Goal: Find contact information: Find contact information

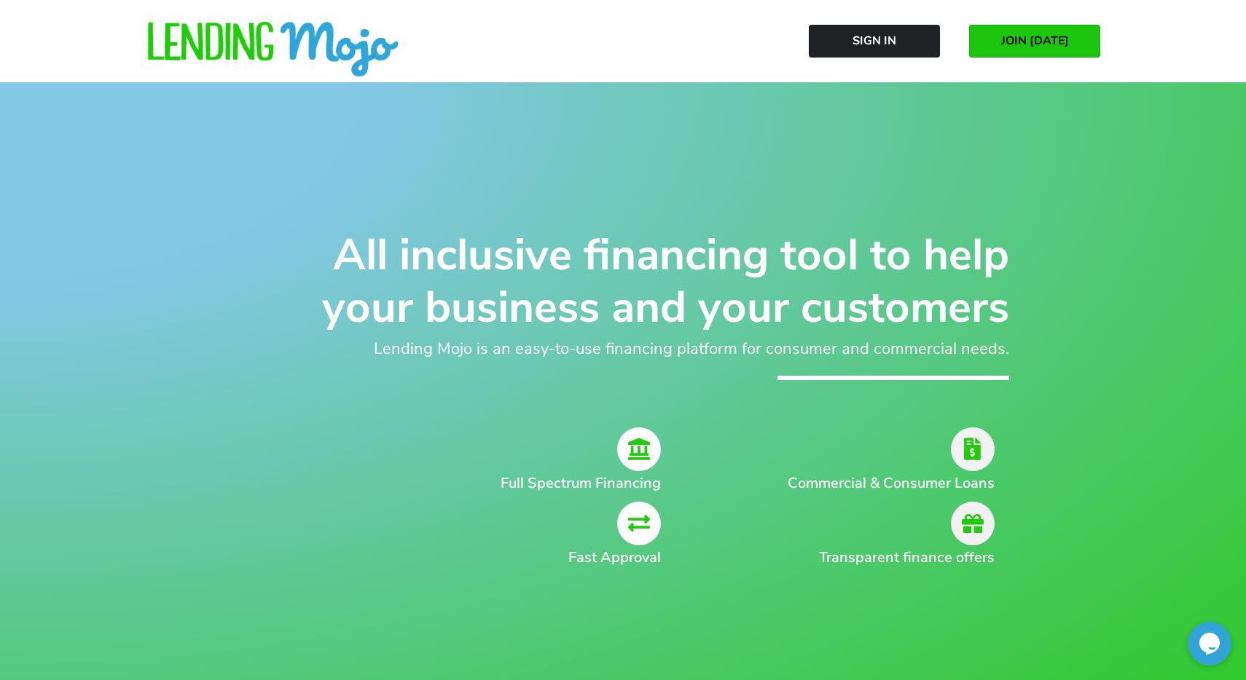
click at [612, 486] on h2 "Full Spectrum Financing" at bounding box center [481, 484] width 358 height 22
click at [639, 448] on icon at bounding box center [639, 450] width 44 height 44
click at [970, 460] on icon at bounding box center [973, 450] width 44 height 44
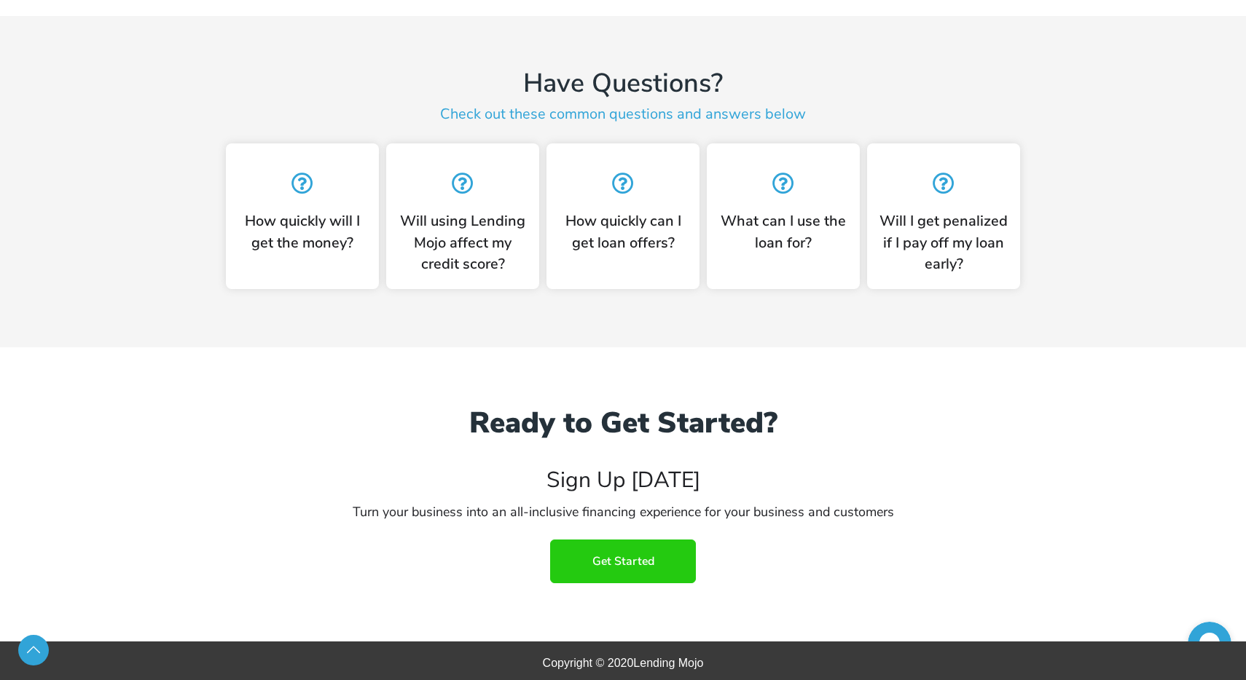
scroll to position [3623, 0]
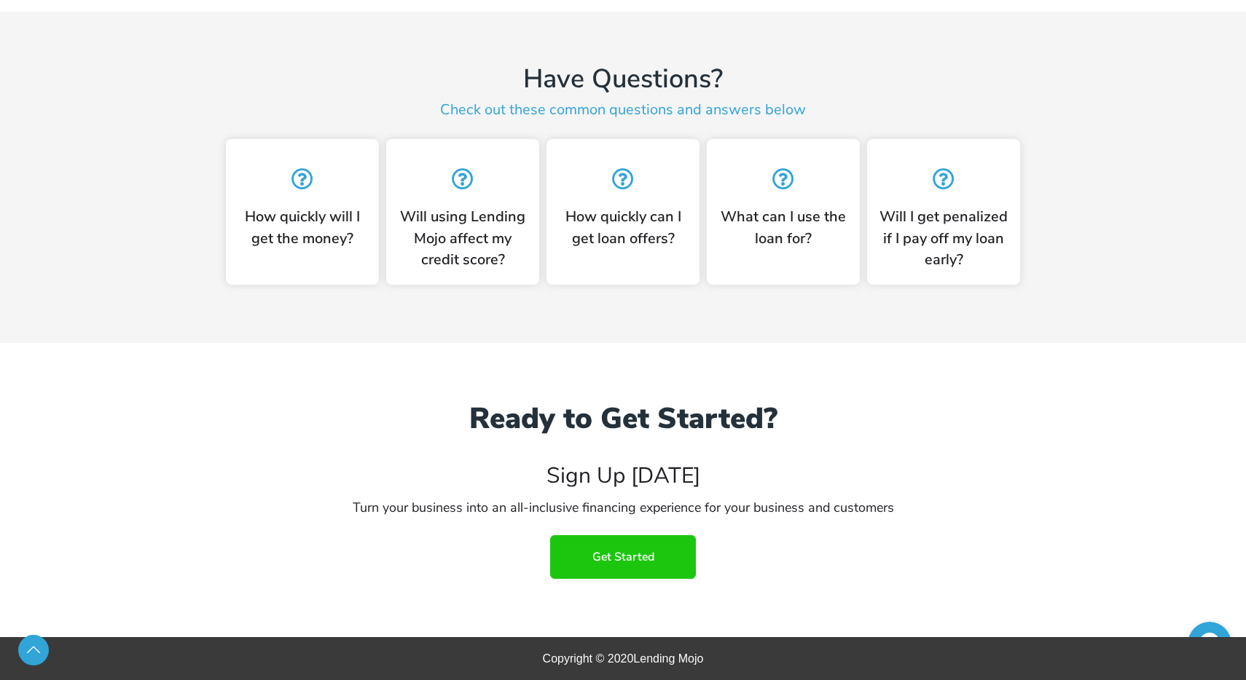
click at [632, 551] on span "Get Started" at bounding box center [623, 557] width 62 height 13
